Goal: Transaction & Acquisition: Purchase product/service

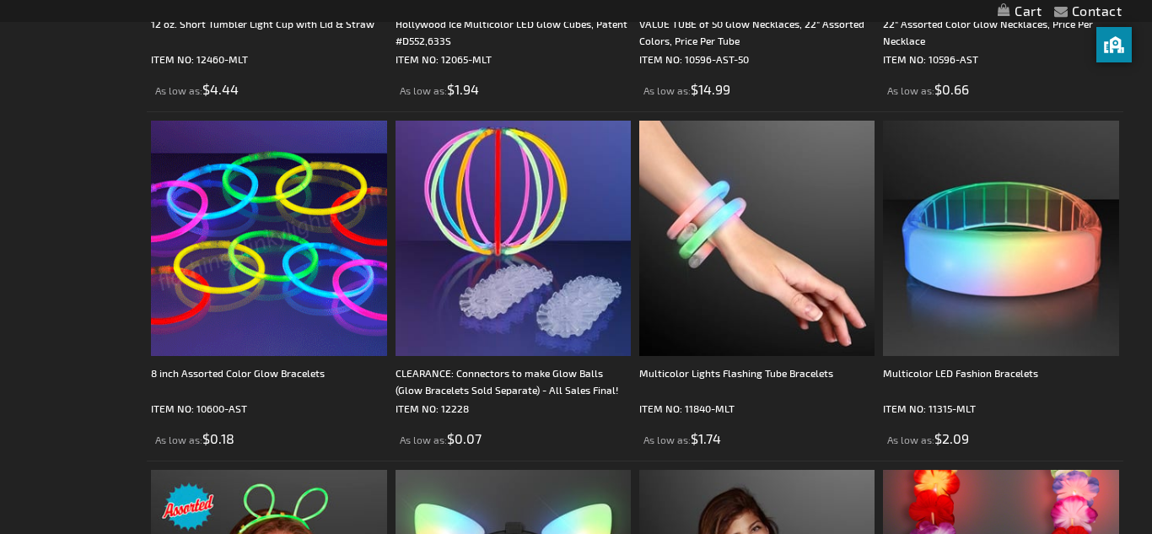
click at [213, 278] on img at bounding box center [268, 238] width 235 height 235
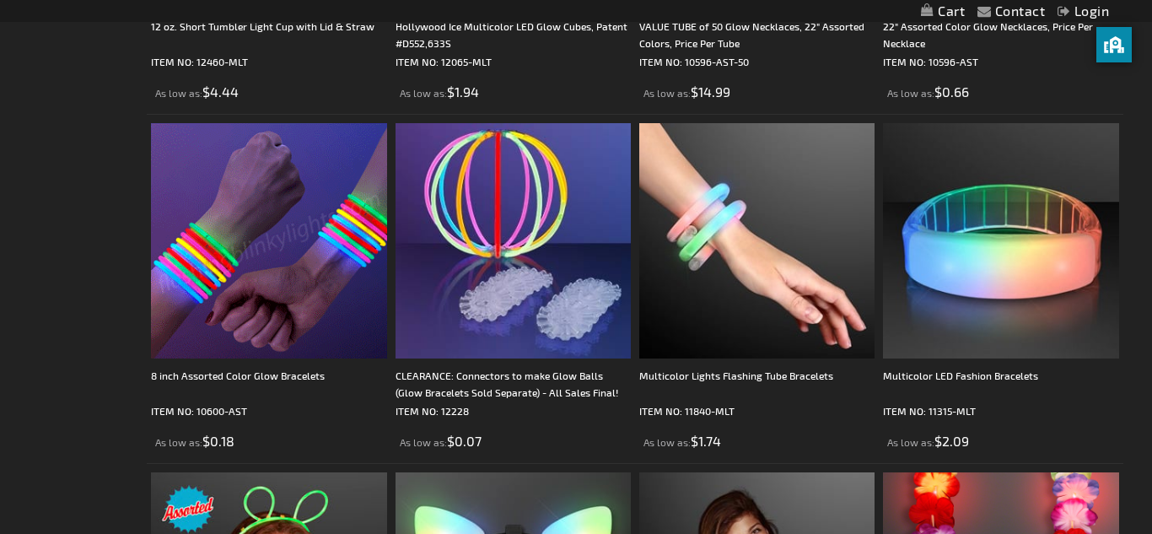
scroll to position [1079, 0]
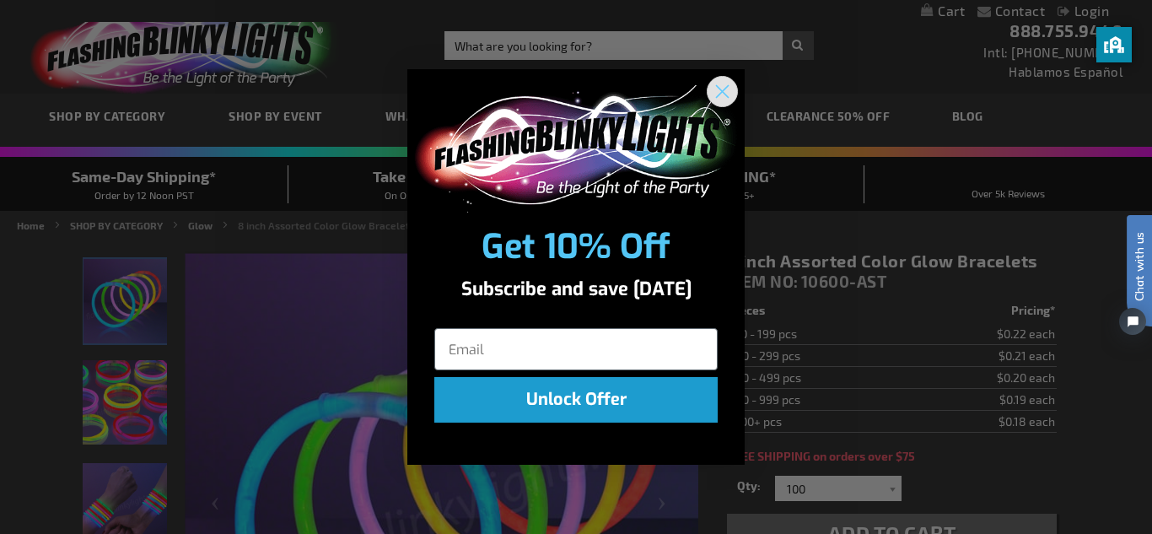
click at [714, 82] on circle "Close dialog" at bounding box center [723, 92] width 28 height 28
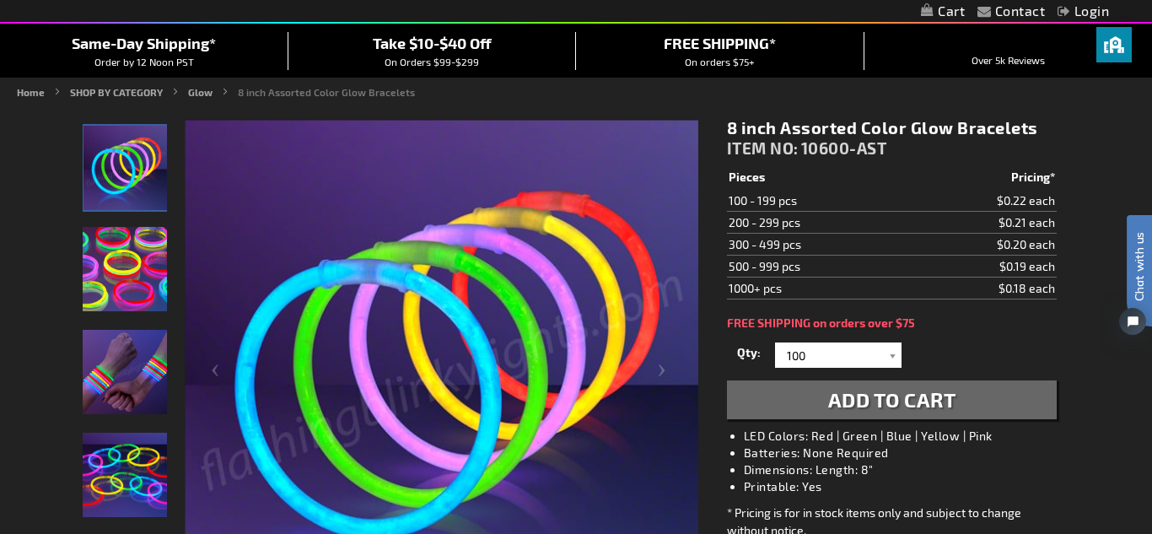
scroll to position [145, 0]
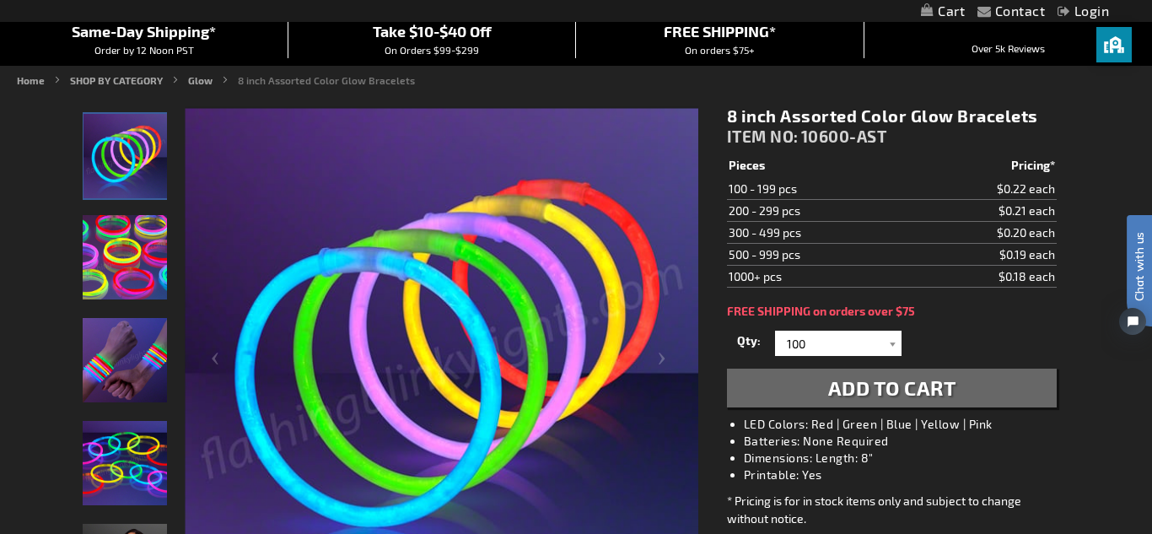
click at [131, 343] on img "Hand models wearing 8 Inch Assorted Light Up Glow Bracelets" at bounding box center [125, 360] width 84 height 84
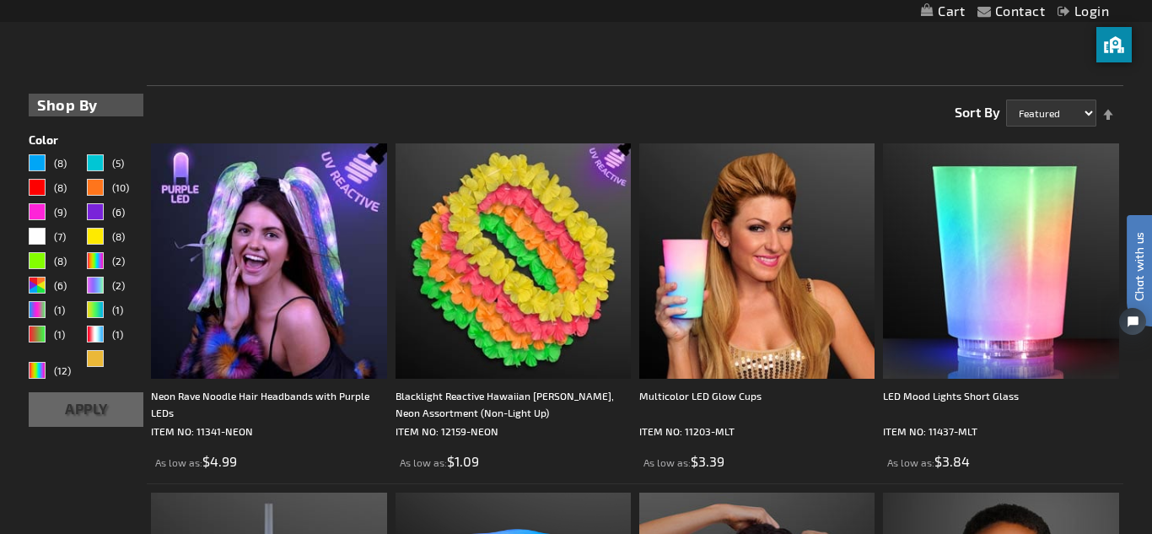
scroll to position [362, 0]
